Goal: Navigation & Orientation: Find specific page/section

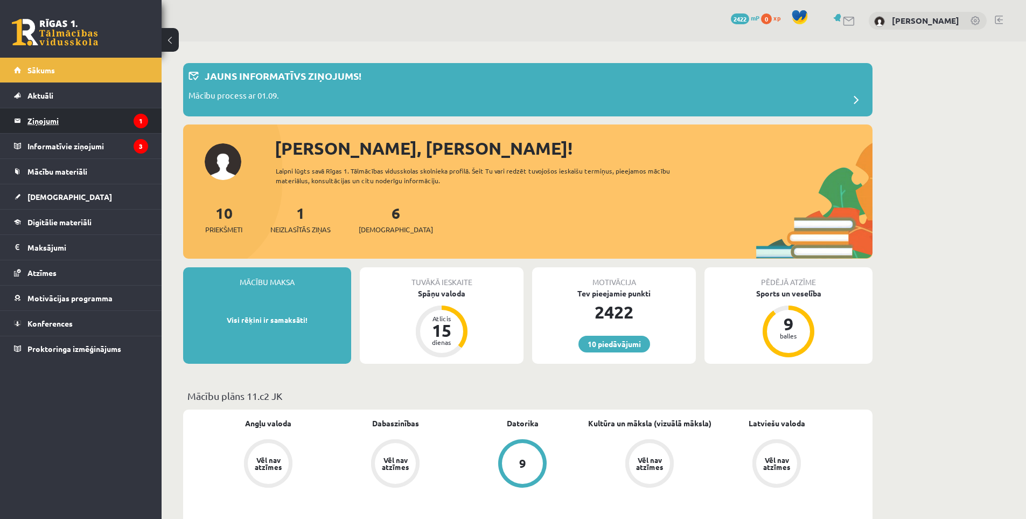
click at [68, 117] on legend "Ziņojumi 1" at bounding box center [87, 120] width 121 height 25
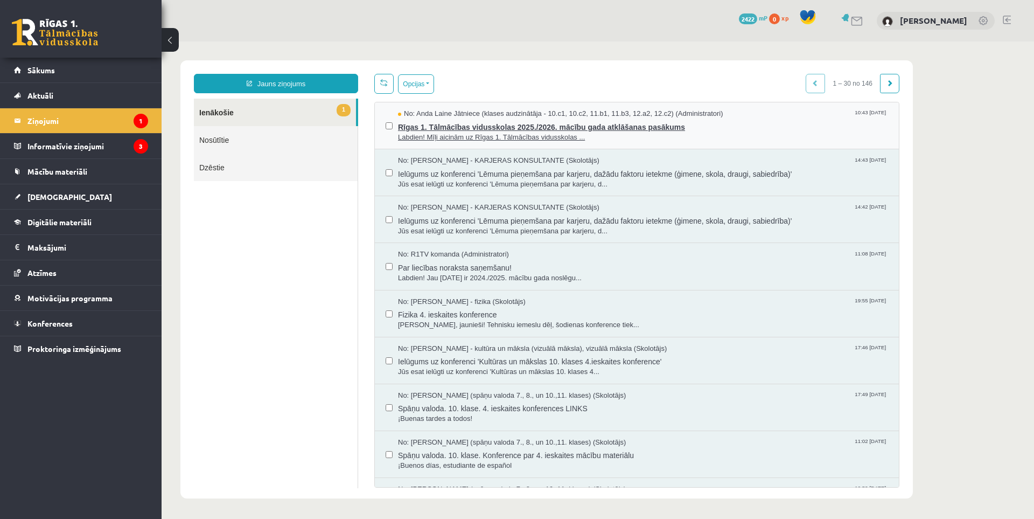
click at [424, 136] on span "Labdien! Mīļi aicinām uz Rīgas 1. Tālmācības vidusskolas ..." at bounding box center [643, 137] width 490 height 10
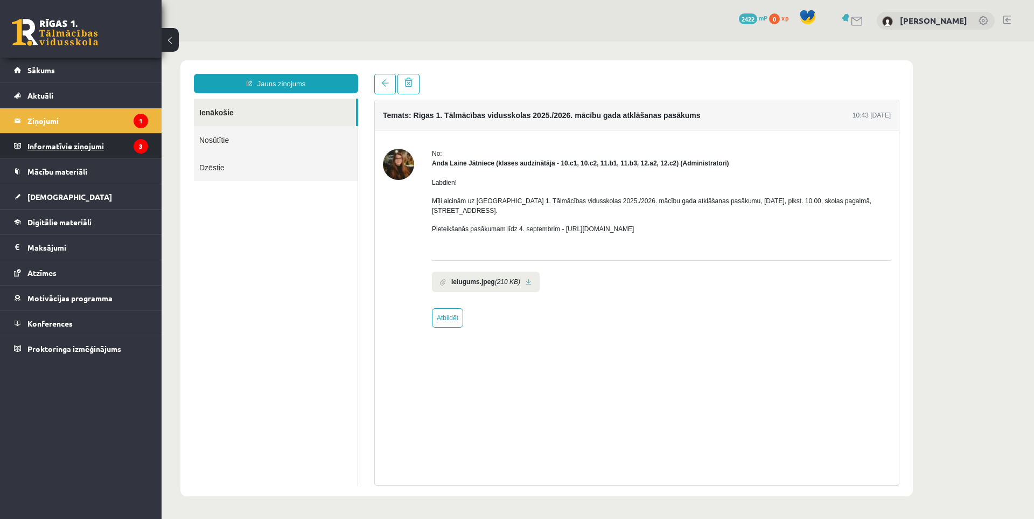
click at [65, 148] on legend "Informatīvie ziņojumi 3" at bounding box center [87, 146] width 121 height 25
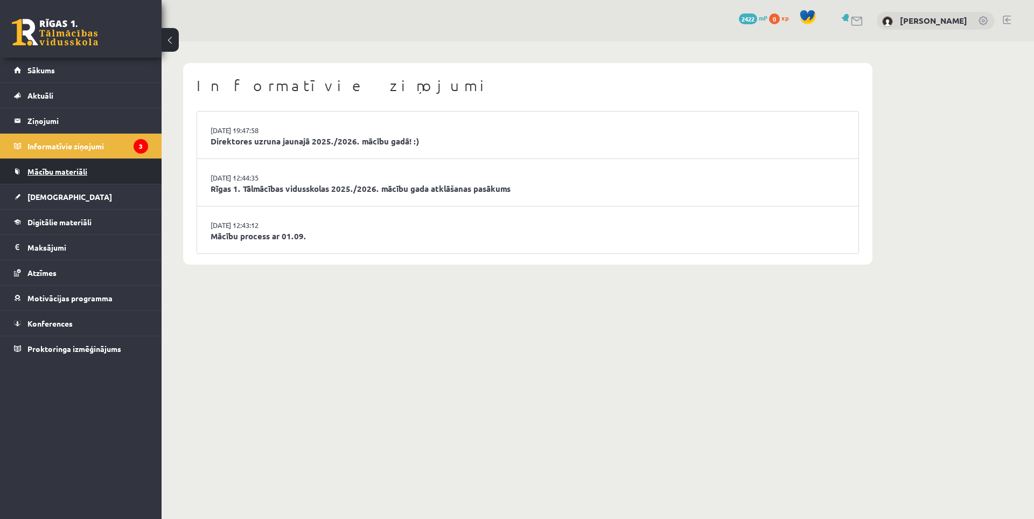
click at [78, 179] on link "Mācību materiāli" at bounding box center [81, 171] width 134 height 25
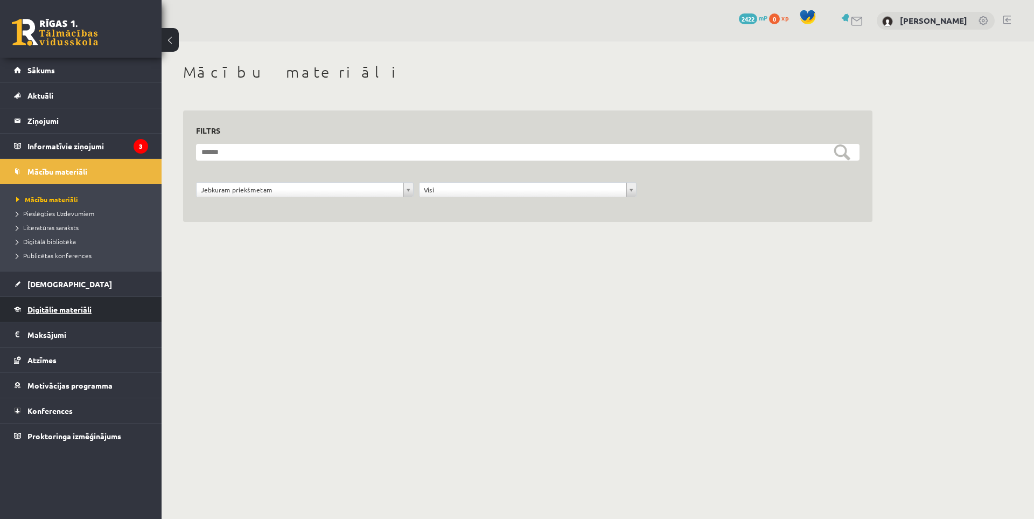
click at [76, 299] on link "Digitālie materiāli" at bounding box center [81, 309] width 134 height 25
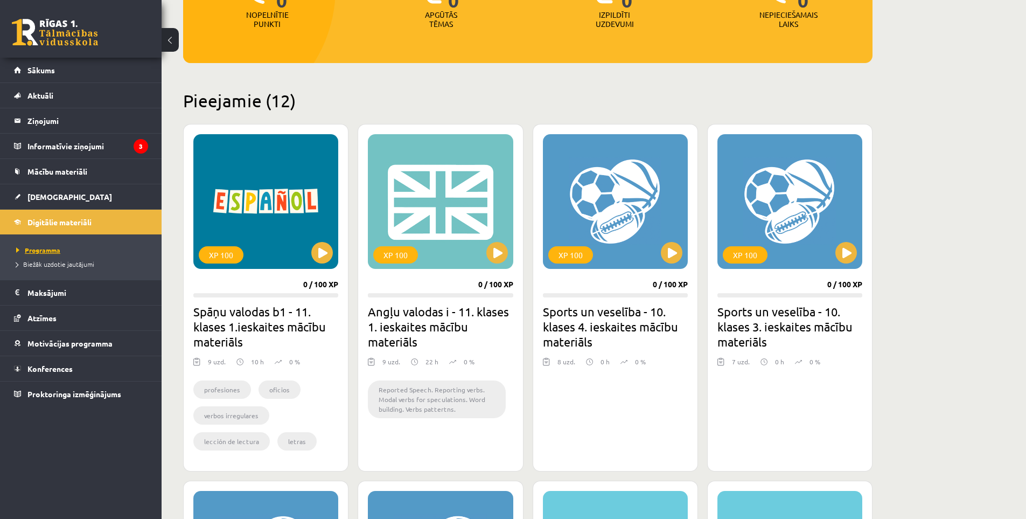
scroll to position [93, 0]
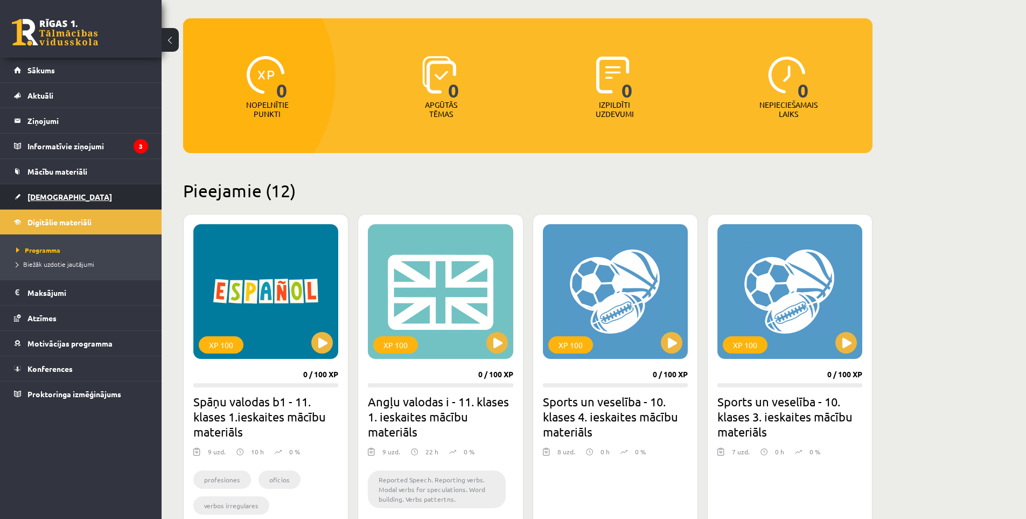
click at [41, 198] on span "[DEMOGRAPHIC_DATA]" at bounding box center [69, 197] width 85 height 10
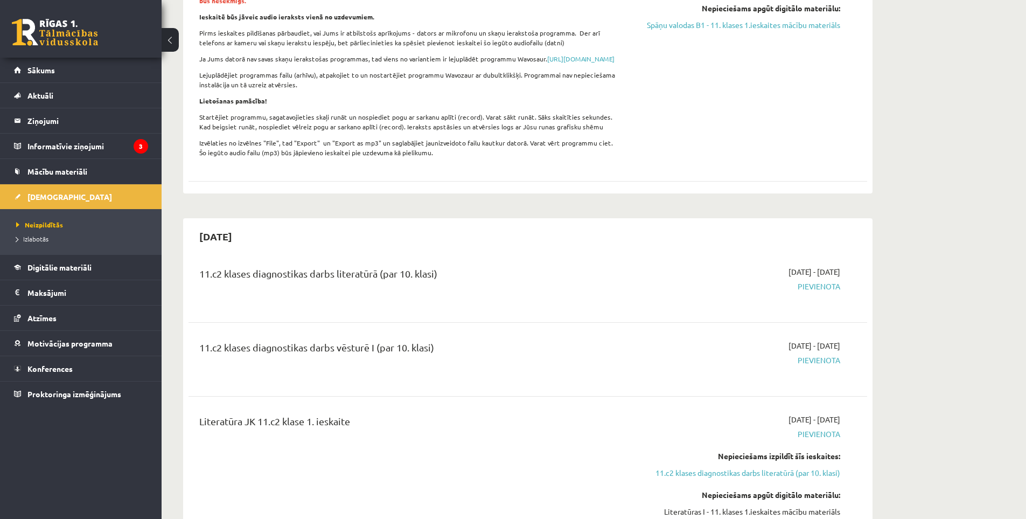
scroll to position [628, 0]
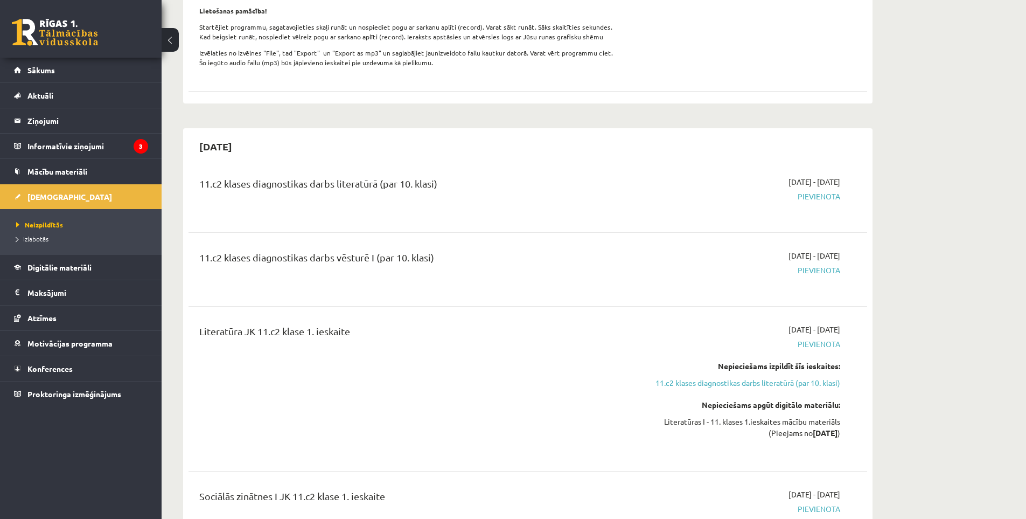
drag, startPoint x: 286, startPoint y: 297, endPoint x: 280, endPoint y: 288, distance: 11.2
